Goal: Communication & Community: Answer question/provide support

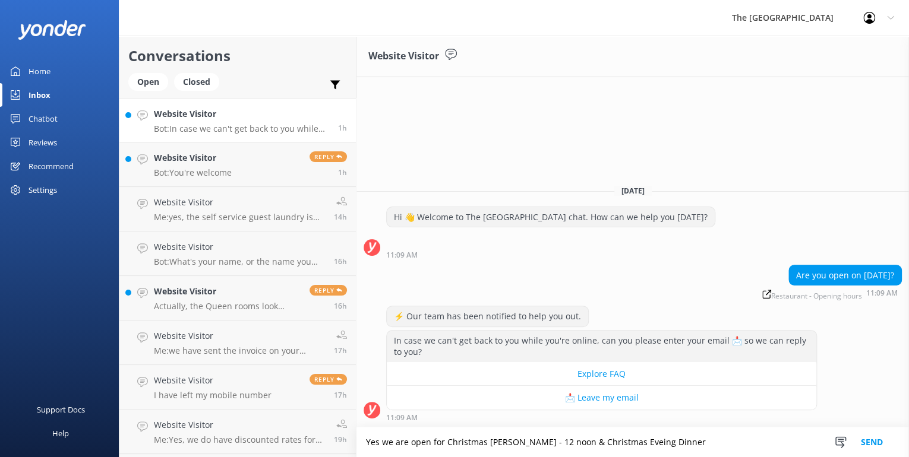
click at [502, 447] on textarea "Yes we are open for Christmas [PERSON_NAME] - 12 noon & Christmas Eveing Dinner" at bounding box center [632, 443] width 552 height 30
click at [686, 440] on textarea "Yes we are open for Christmas Lunch - 12 noon & Christmas Eveinng Dinner" at bounding box center [632, 443] width 552 height 30
click at [686, 448] on textarea "Yes we are open for Christmas Lunch - 12 noon & Christmas Evening Dinner" at bounding box center [632, 443] width 552 height 30
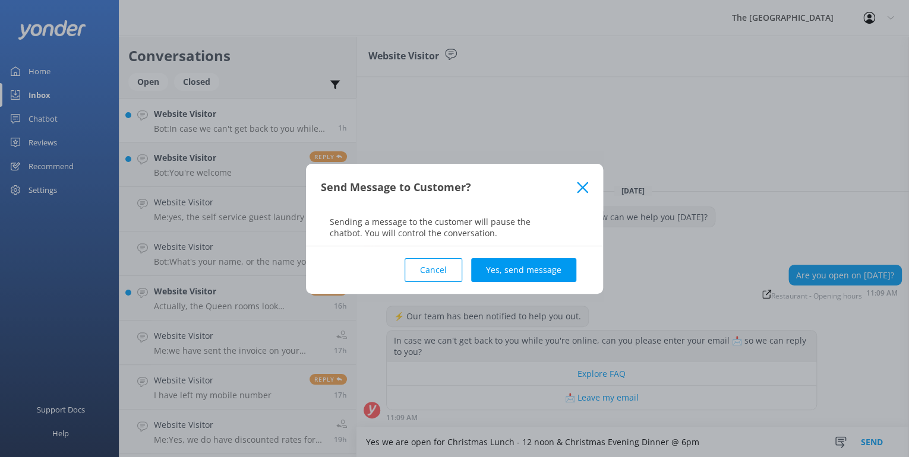
click at [425, 268] on button "Cancel" at bounding box center [433, 270] width 58 height 24
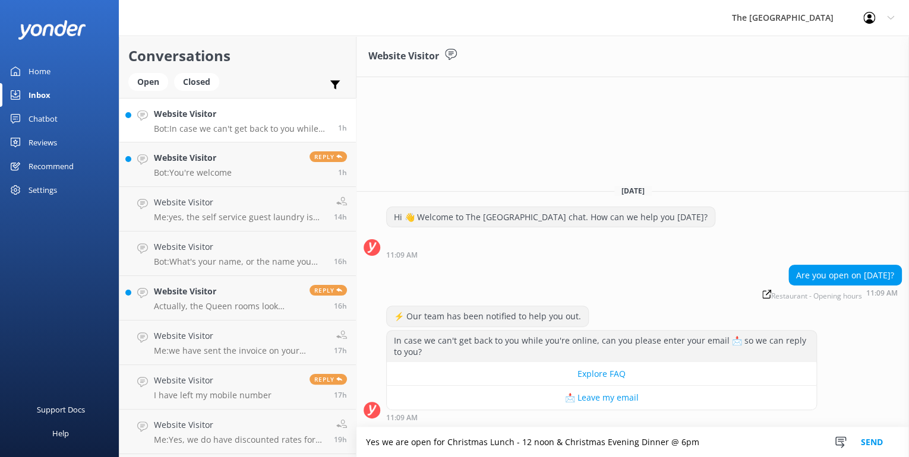
click at [700, 447] on textarea "Yes we are open for Christmas Lunch - 12 noon & Christmas Evening Dinner @ 6pm" at bounding box center [632, 443] width 552 height 30
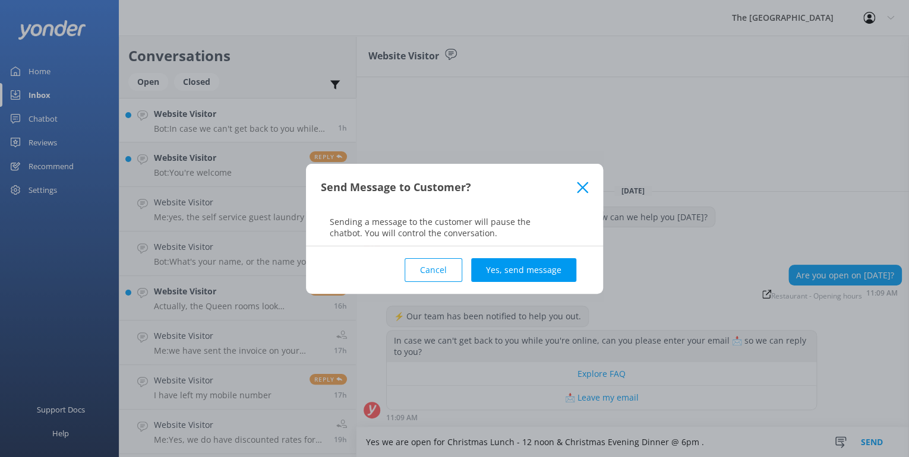
click at [428, 273] on button "Cancel" at bounding box center [433, 270] width 58 height 24
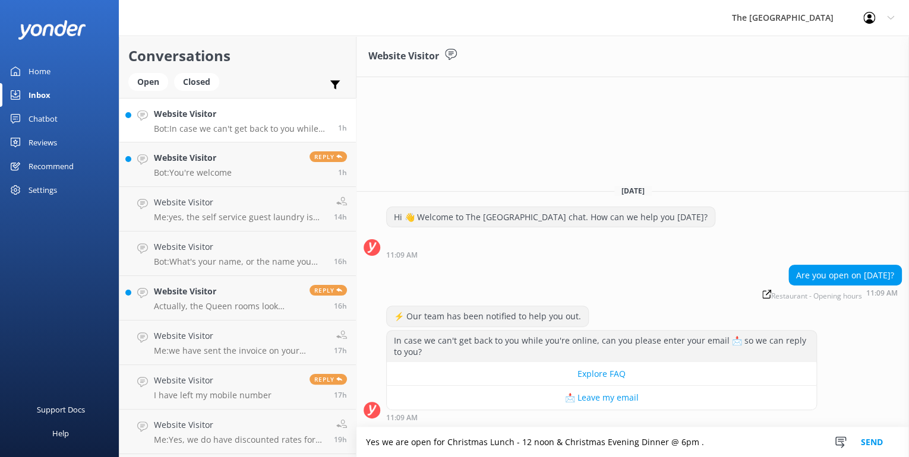
click at [695, 441] on textarea "Yes we are open for Christmas Lunch - 12 noon & Christmas Evening Dinner @ 6pm ." at bounding box center [632, 443] width 552 height 30
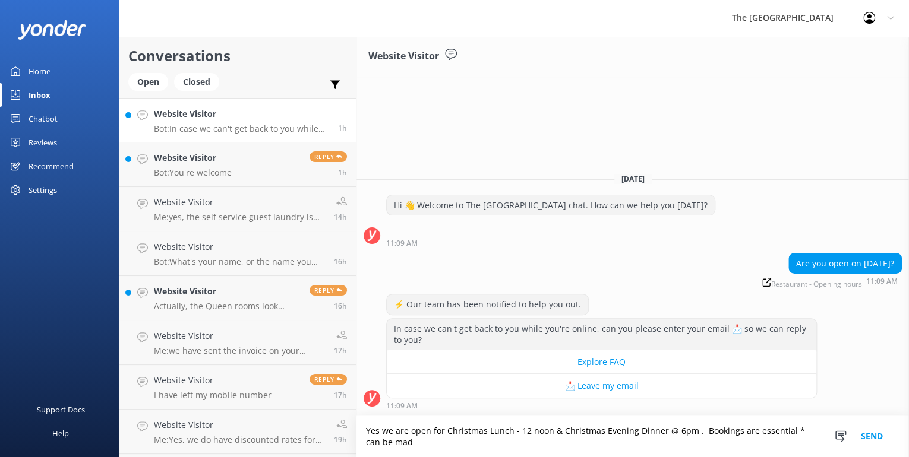
click at [786, 428] on textarea "Yes we are open for Christmas Lunch - 12 noon & Christmas Evening Dinner @ 6pm …" at bounding box center [632, 436] width 552 height 41
click at [420, 446] on textarea "Yes we are open for Christmas Lunch - 12 noon & Christmas Evening Dinner @ 6pm …" at bounding box center [632, 436] width 552 height 41
click at [432, 445] on textarea "Yes we are open for Christmas Lunch - 12 noon & Christmas Evening Dinner @ 6pm …" at bounding box center [632, 436] width 552 height 41
click at [484, 442] on textarea "Yes we are open for Christmas Lunch - 12 noon & Christmas Evening Dinner @ 6pm …" at bounding box center [632, 436] width 552 height 41
click at [757, 446] on textarea "Yes we are open for Christmas Lunch - 12 noon & Christmas Evening Dinner @ 6pm …" at bounding box center [632, 436] width 552 height 41
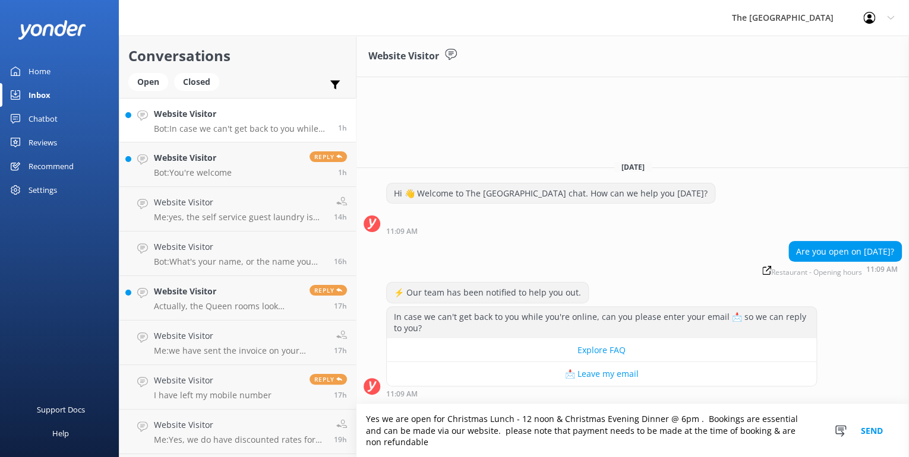
type textarea "Yes we are open for Christmas Lunch - 12 noon & Christmas Evening Dinner @ 6pm …"
click at [875, 428] on button "Send" at bounding box center [871, 430] width 45 height 53
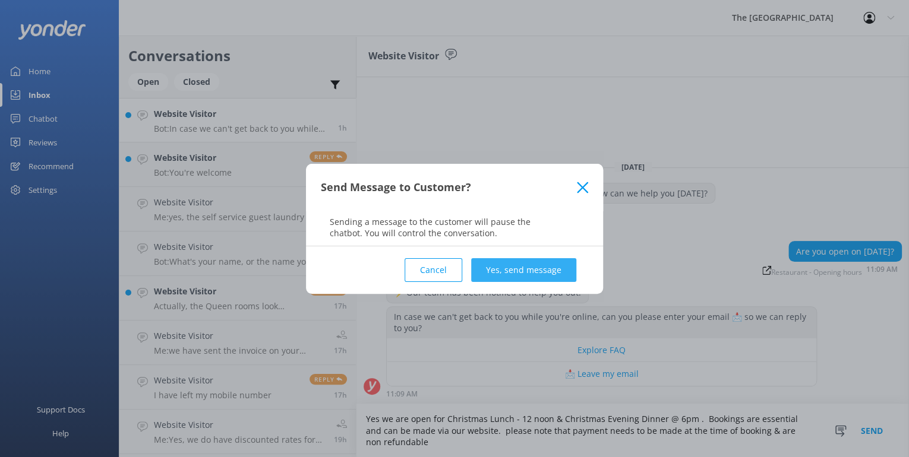
click at [535, 267] on button "Yes, send message" at bounding box center [523, 270] width 105 height 24
